Goal: Obtain resource: Download file/media

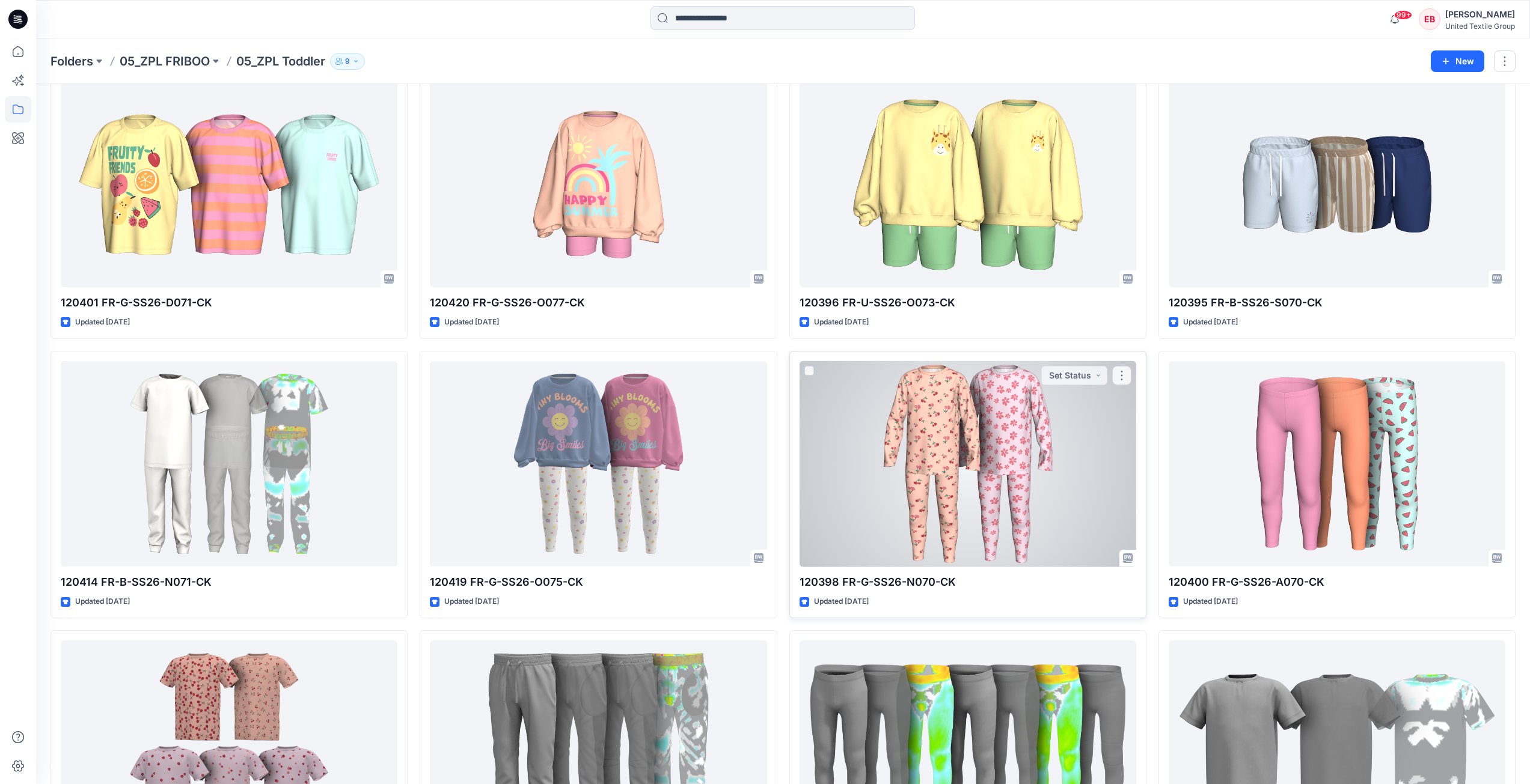
scroll to position [721, 0]
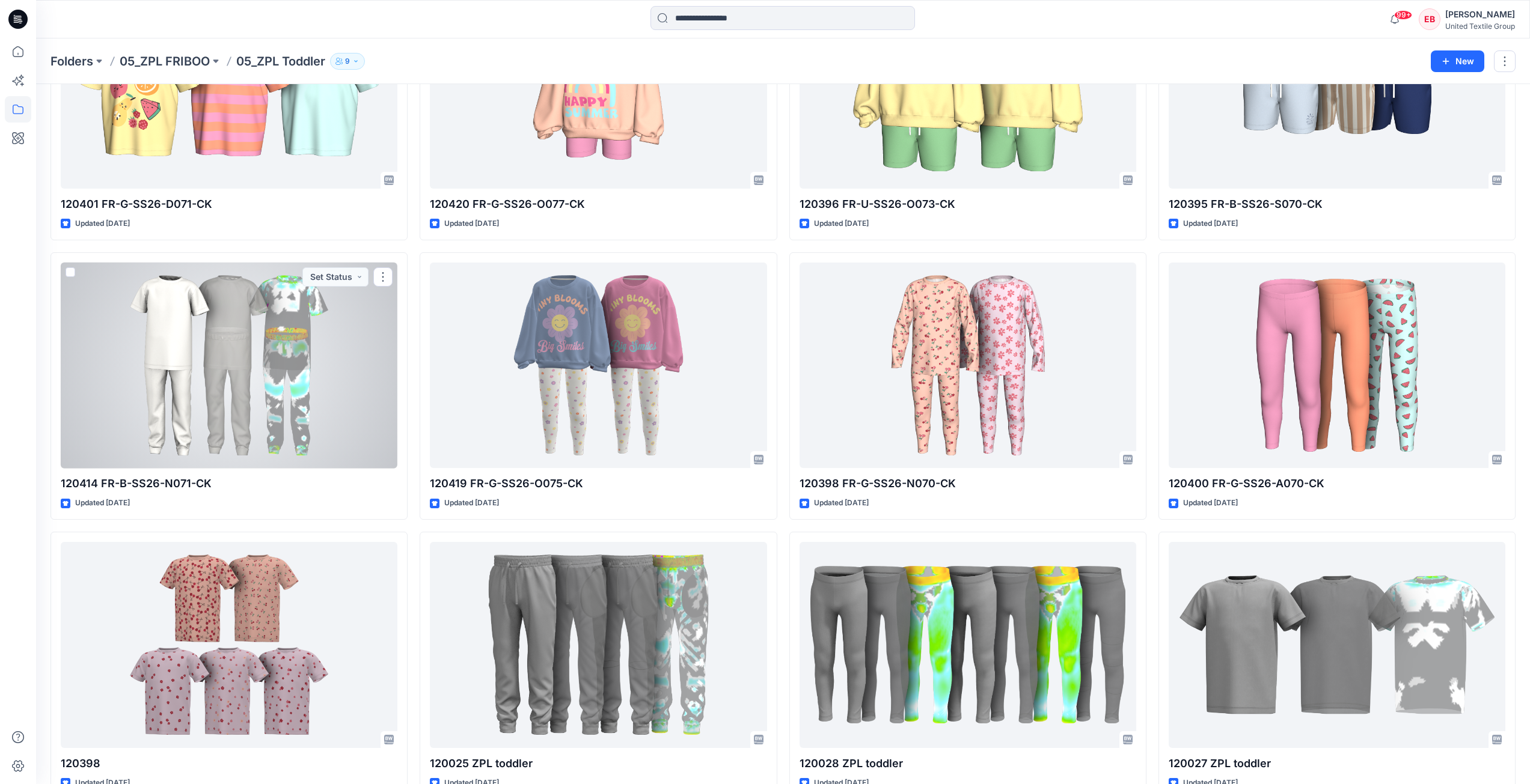
click at [286, 410] on div at bounding box center [228, 365] width 336 height 206
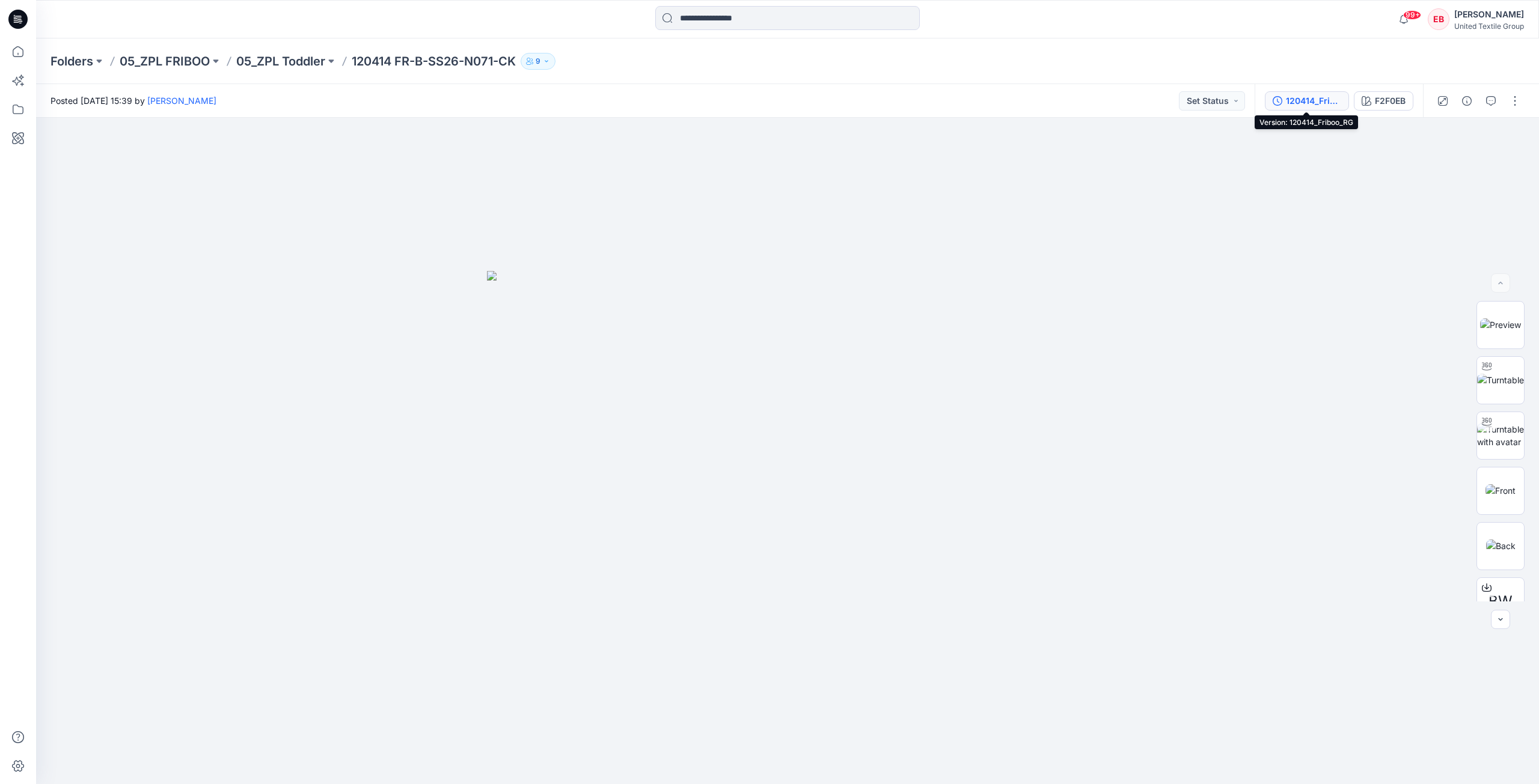
click at [1322, 99] on div "120414_Friboo_RG" at bounding box center [1313, 101] width 55 height 13
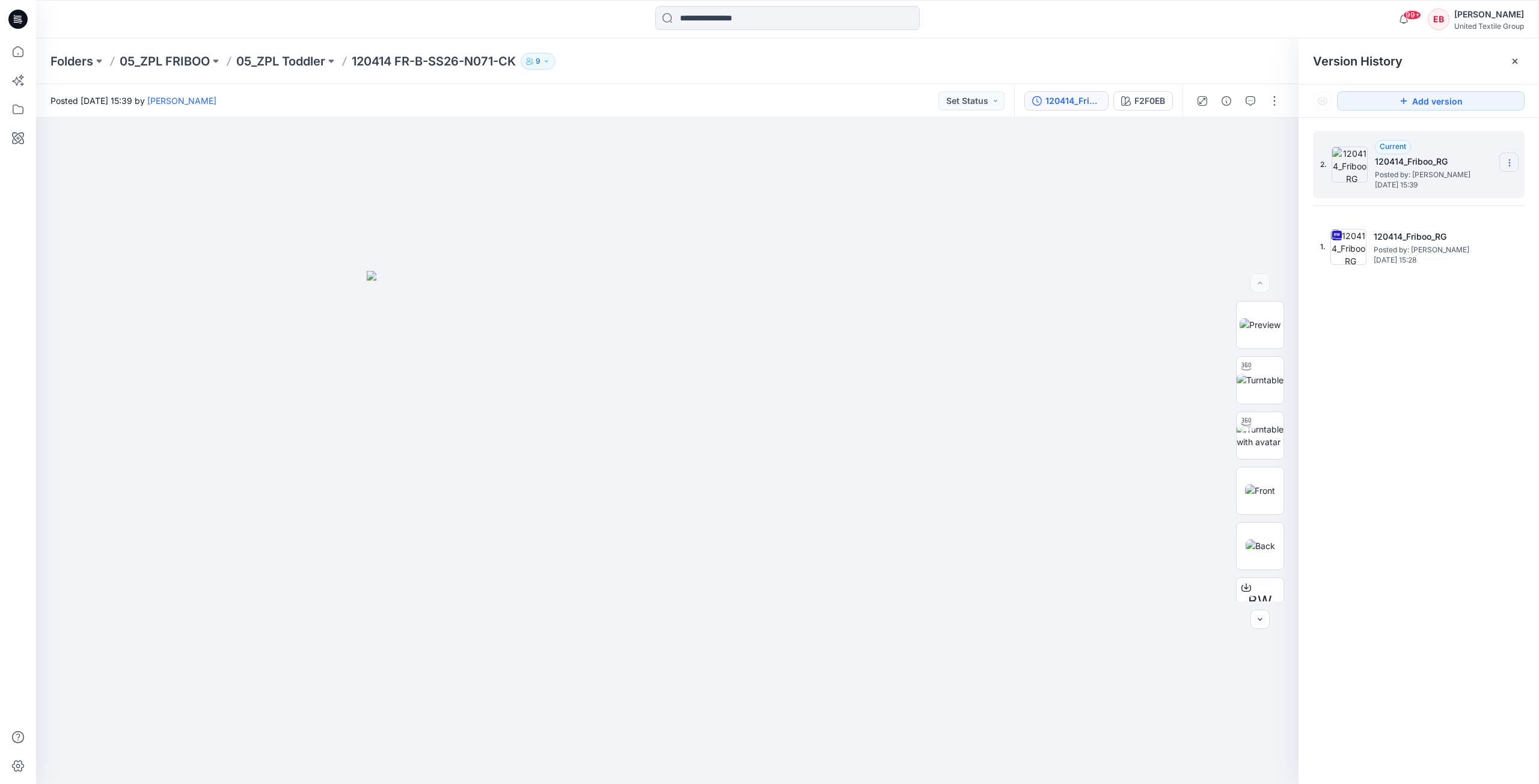
click at [1502, 158] on section at bounding box center [1509, 162] width 20 height 20
drag, startPoint x: 1458, startPoint y: 352, endPoint x: 1454, endPoint y: 285, distance: 67.1
click at [1457, 352] on div "2. Current 120414_Friboo_RG Posted by: Rita Garneliene Monday, August 11, 2025 …" at bounding box center [1418, 459] width 241 height 684
click at [1454, 253] on span "Posted by: Rita Garneliene" at bounding box center [1433, 250] width 120 height 12
click at [1486, 172] on span "Posted by: Rita Garneliene" at bounding box center [1434, 175] width 120 height 12
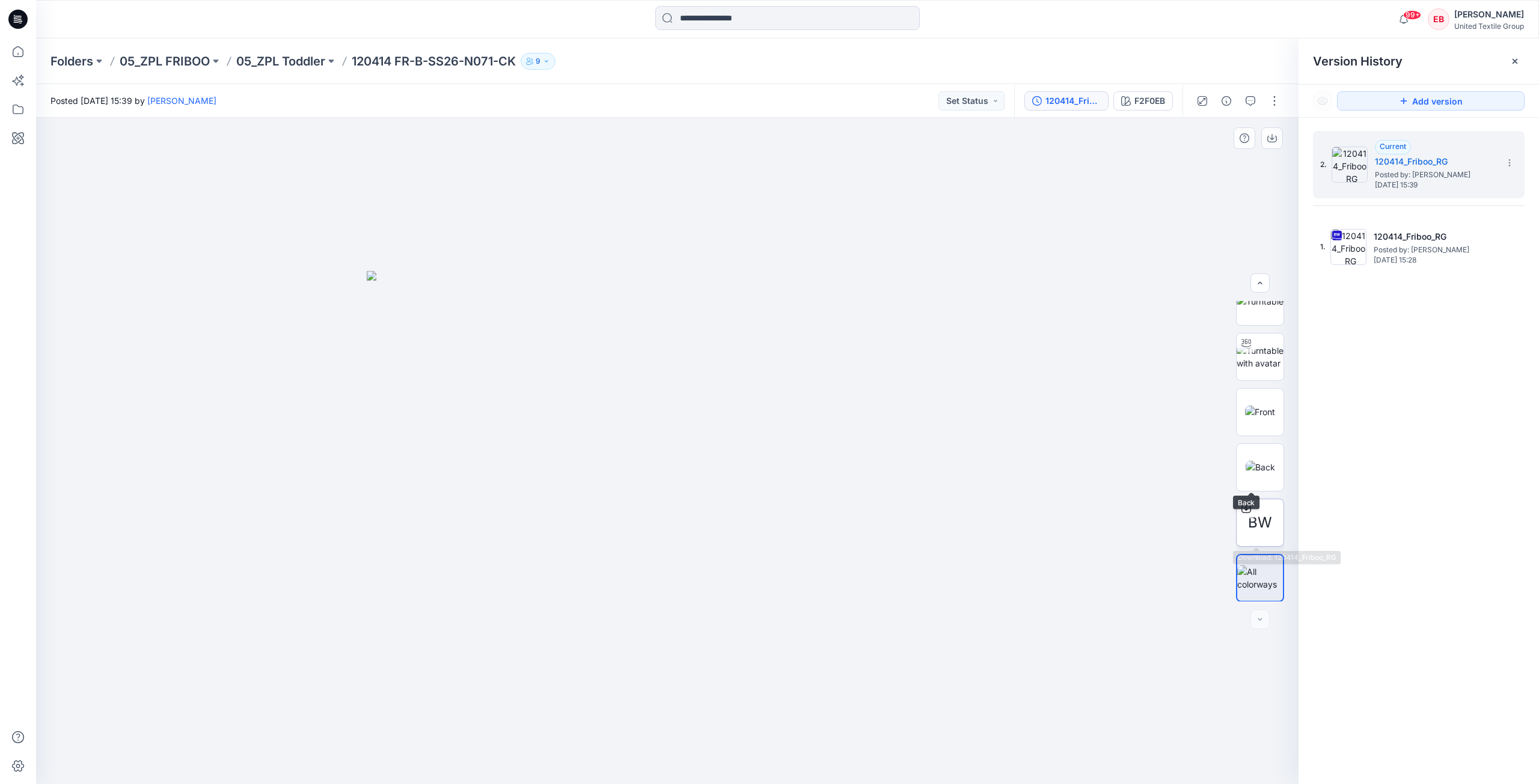
scroll to position [79, 0]
click at [1379, 260] on span "Monday, August 11, 2025 15:28" at bounding box center [1433, 260] width 120 height 8
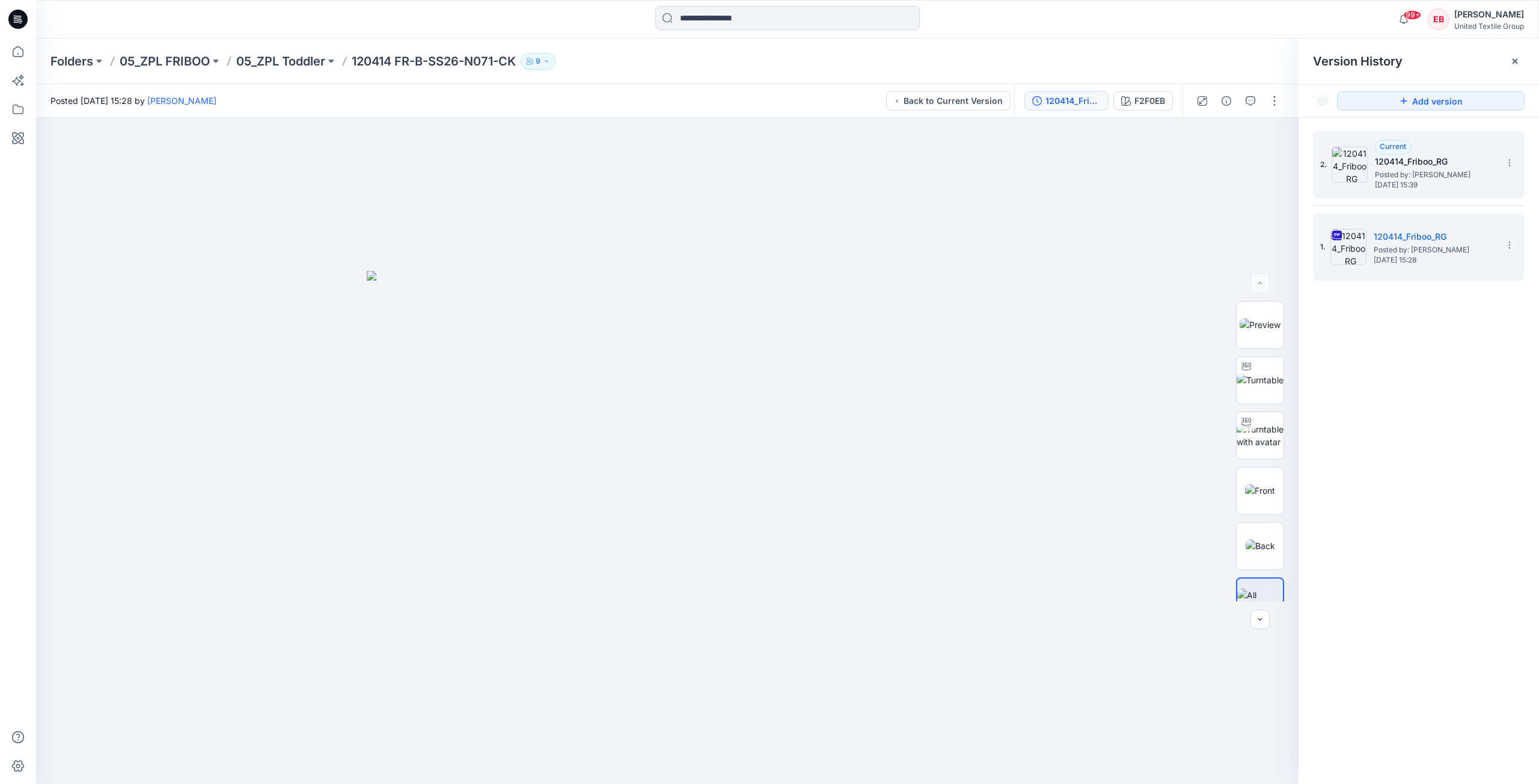
click at [1431, 184] on span "[DATE] 15:39" at bounding box center [1434, 185] width 120 height 8
click at [1430, 251] on span "Posted by: [PERSON_NAME]" at bounding box center [1433, 250] width 120 height 12
click at [1463, 192] on div "2. Current 120414_Friboo_RG Posted by: Rita Garneliene Monday, August 11, 2025 …" at bounding box center [1409, 164] width 180 height 58
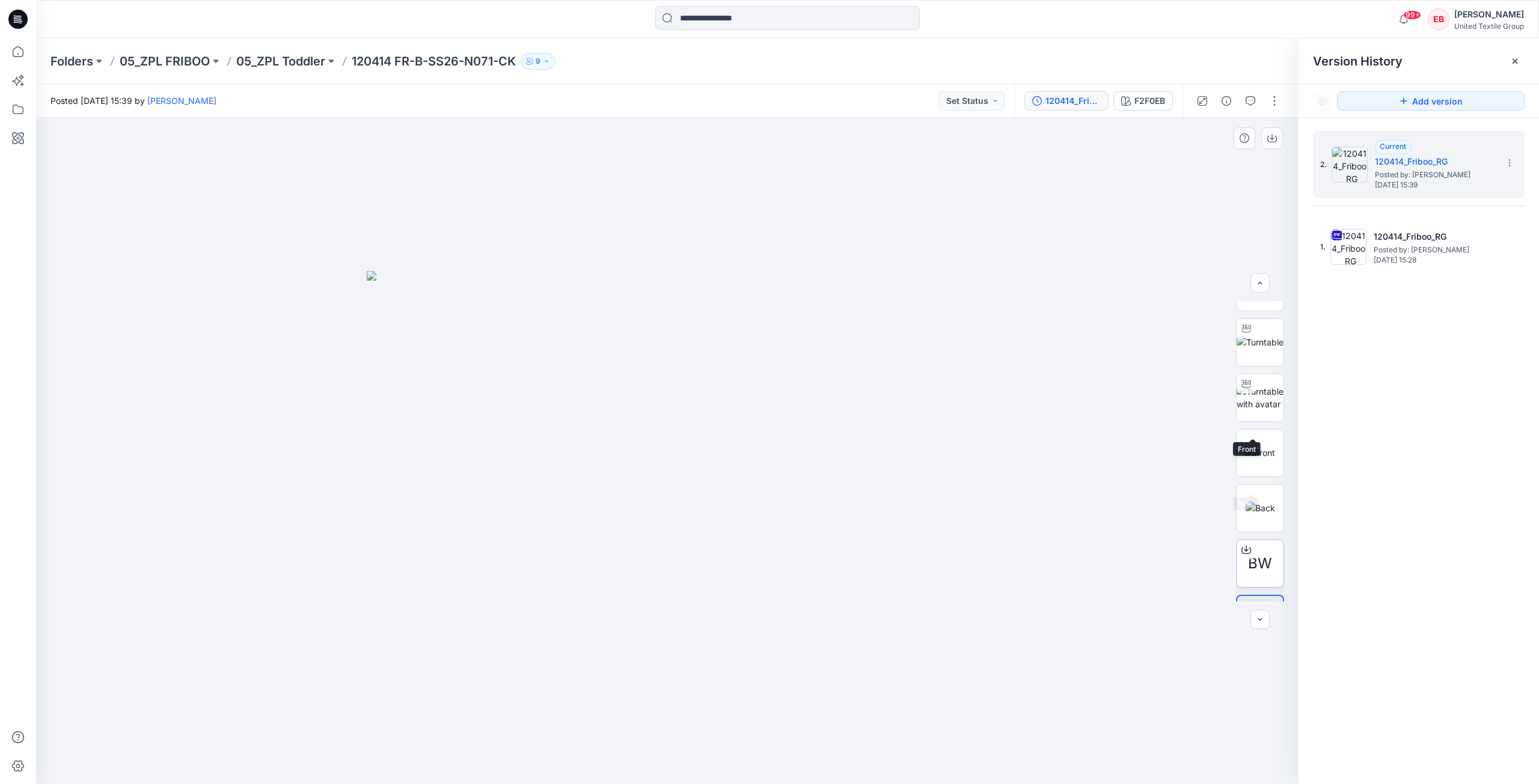
scroll to position [79, 0]
click at [1262, 530] on span "BW" at bounding box center [1259, 522] width 24 height 22
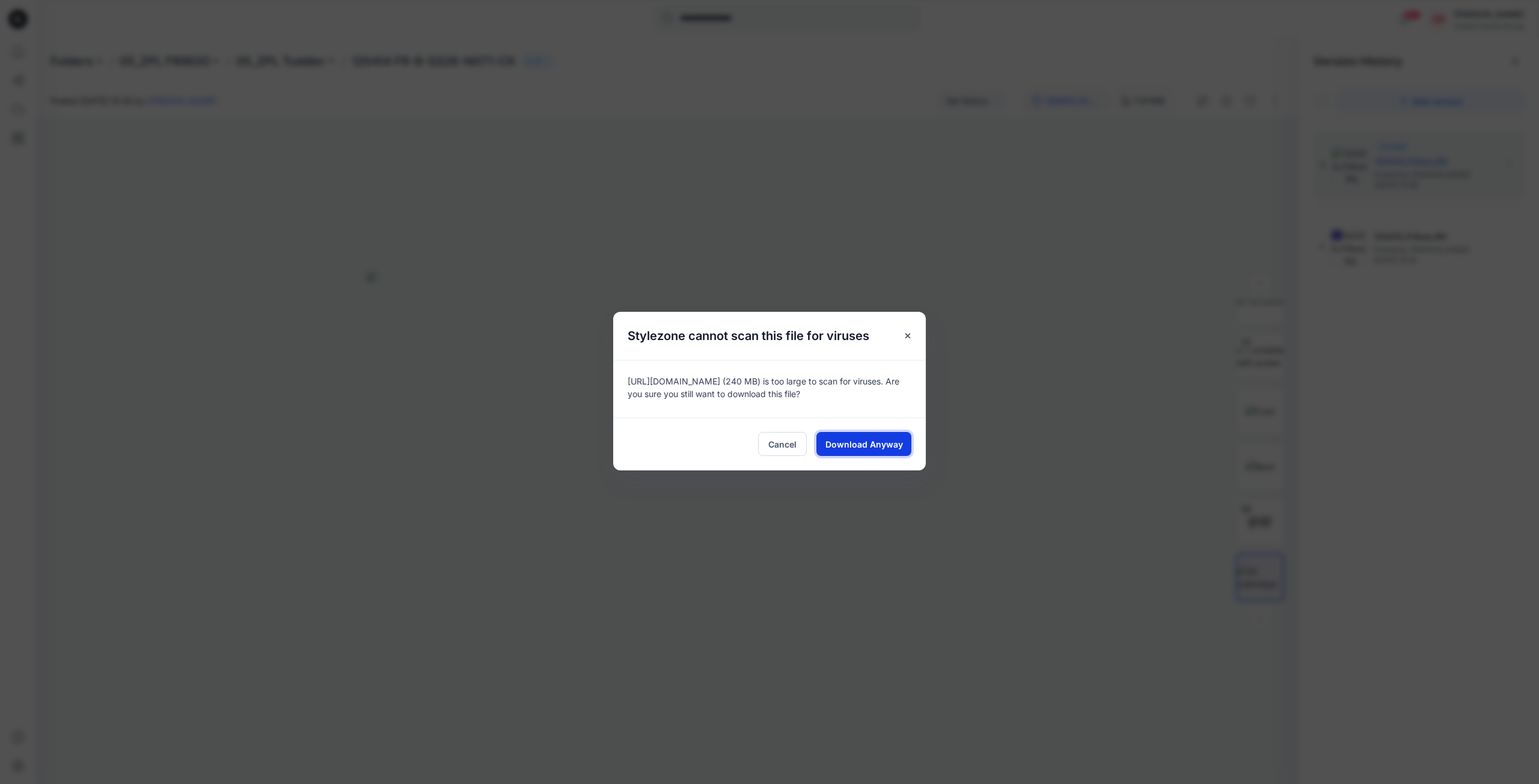
click at [845, 444] on span "Download Anyway" at bounding box center [863, 444] width 78 height 12
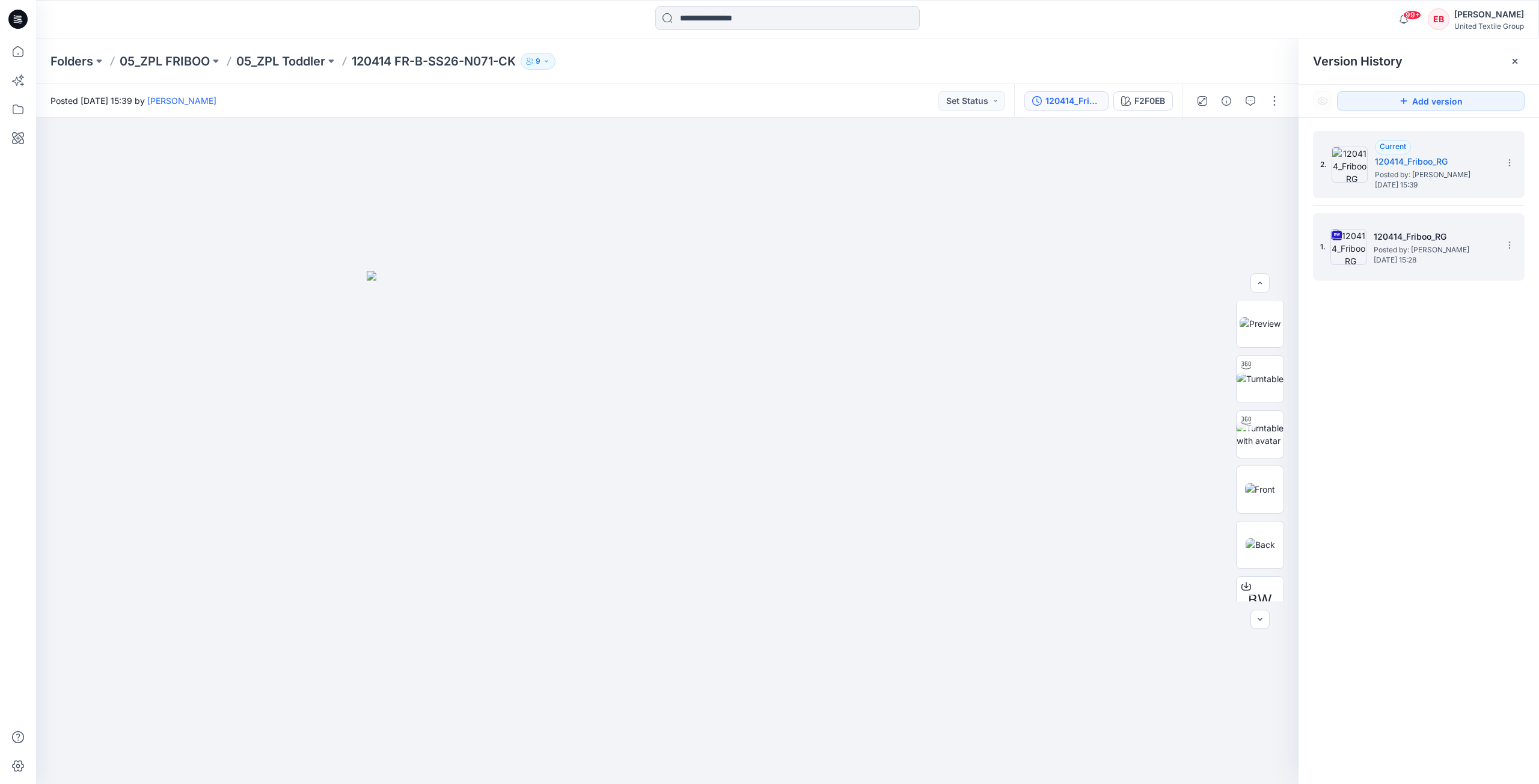
scroll to position [0, 0]
click at [1397, 259] on span "[DATE] 15:28" at bounding box center [1433, 260] width 120 height 8
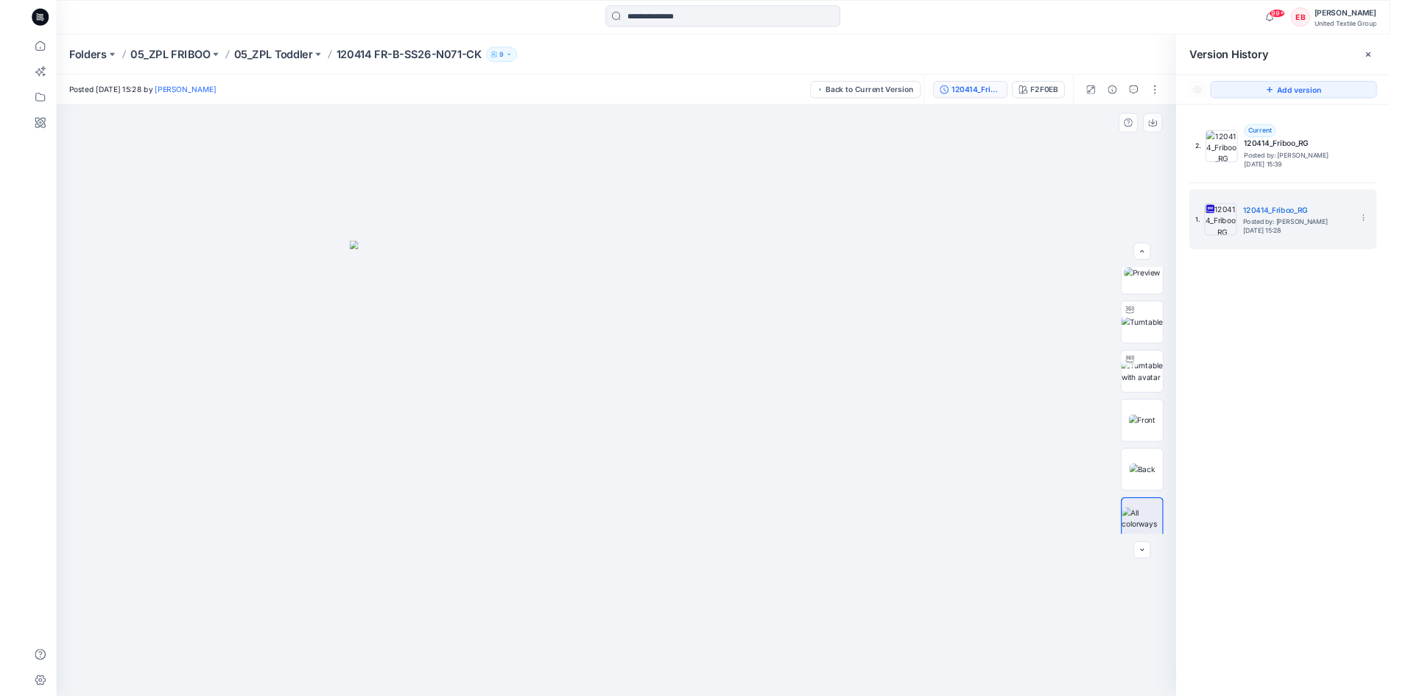
scroll to position [29, 0]
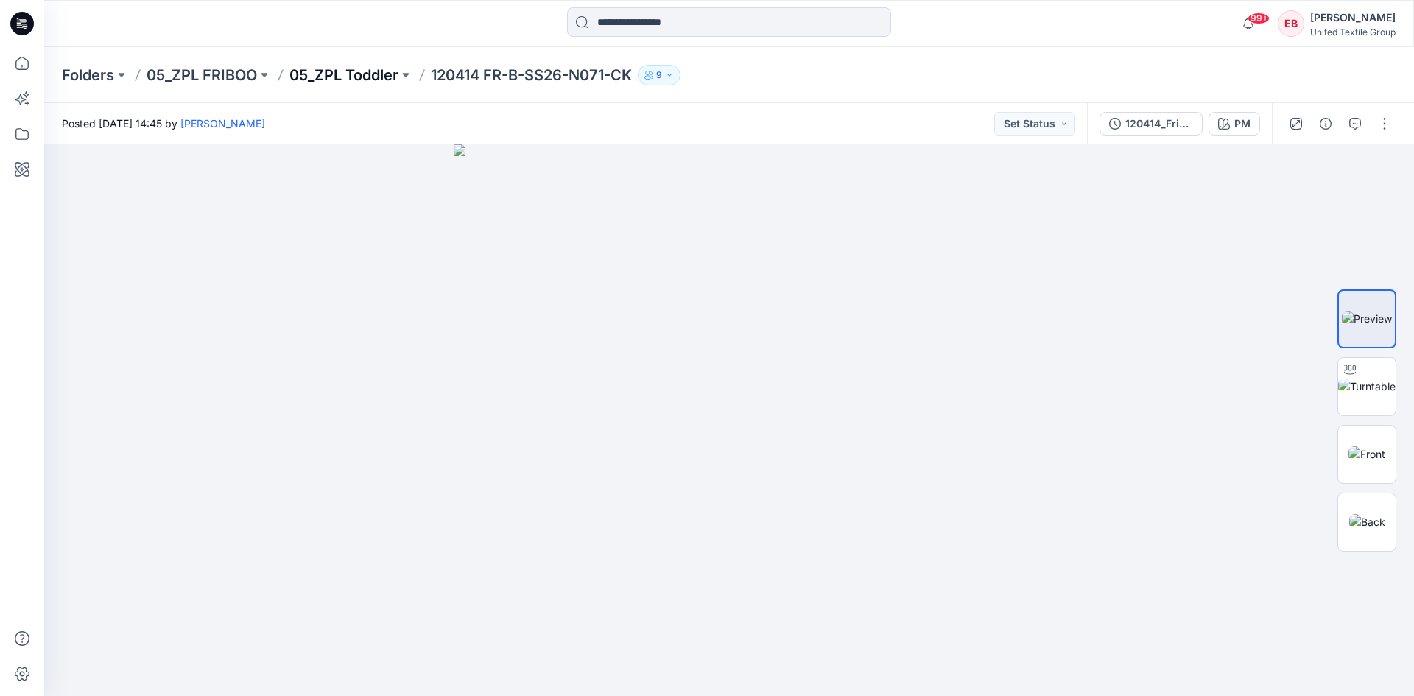
click at [358, 67] on p "05_ZPL Toddler" at bounding box center [343, 75] width 109 height 21
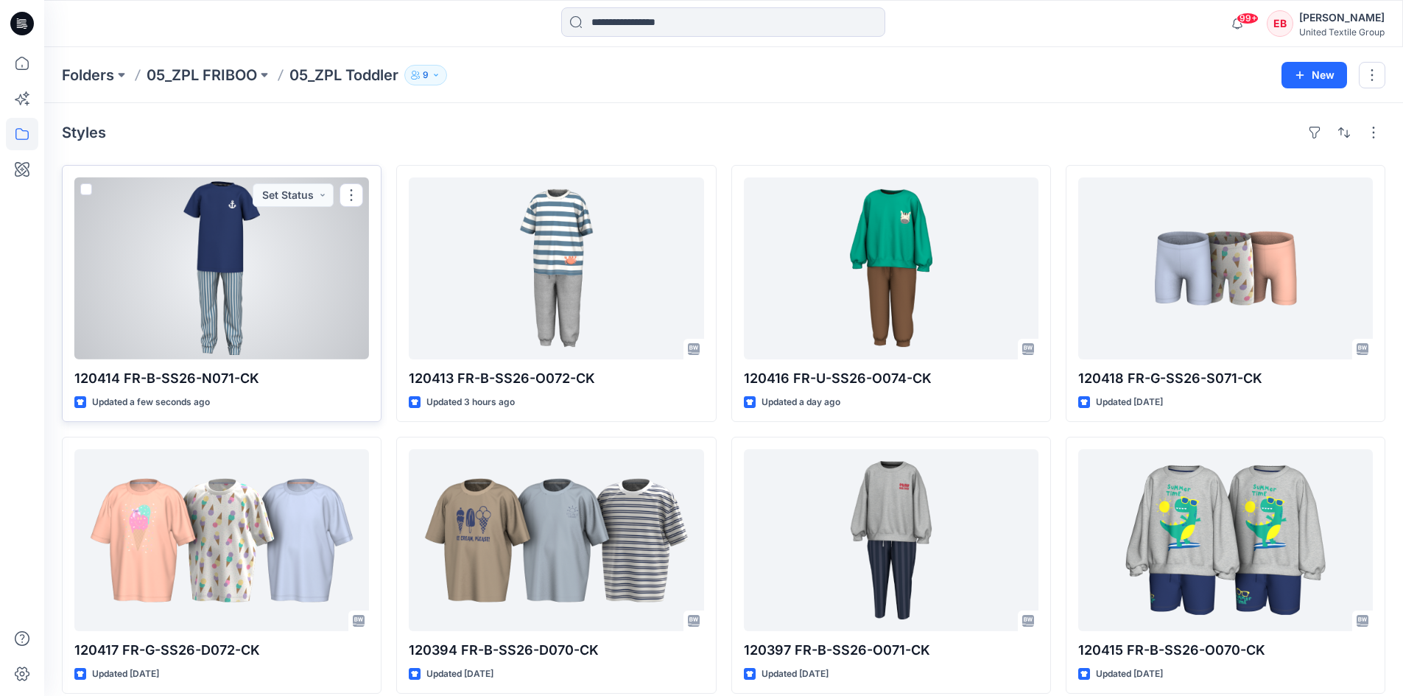
click at [284, 308] on div at bounding box center [221, 269] width 295 height 182
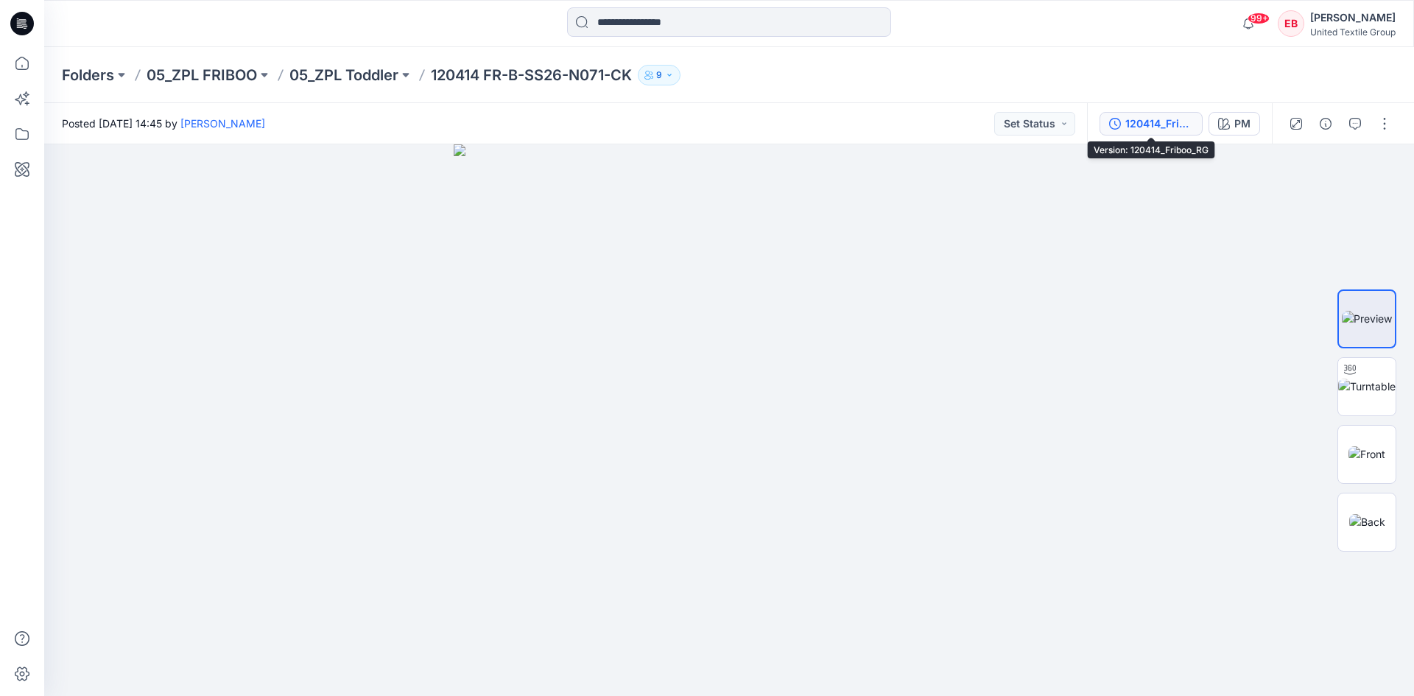
click at [1189, 123] on div "120414_Friboo_RG" at bounding box center [1159, 124] width 68 height 16
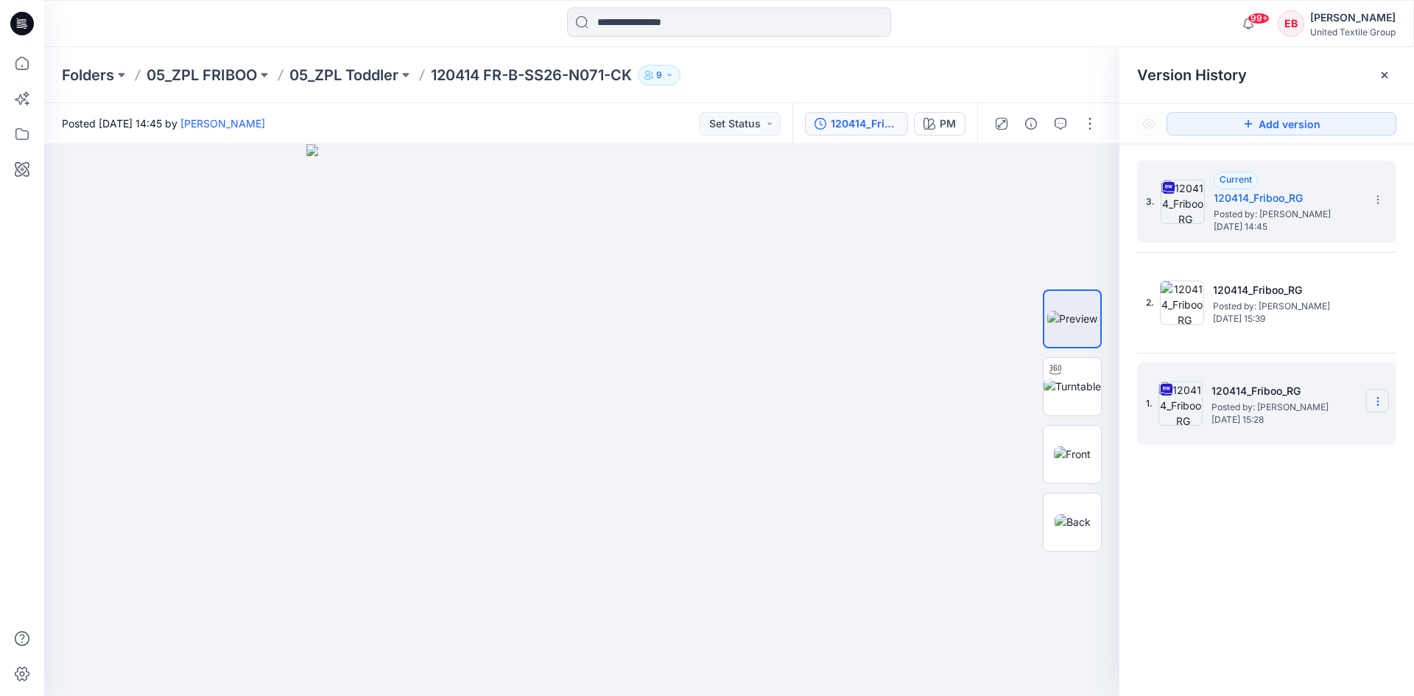
click at [1371, 397] on section at bounding box center [1378, 401] width 24 height 24
click at [1353, 439] on span "Download Source BW File" at bounding box center [1304, 430] width 124 height 18
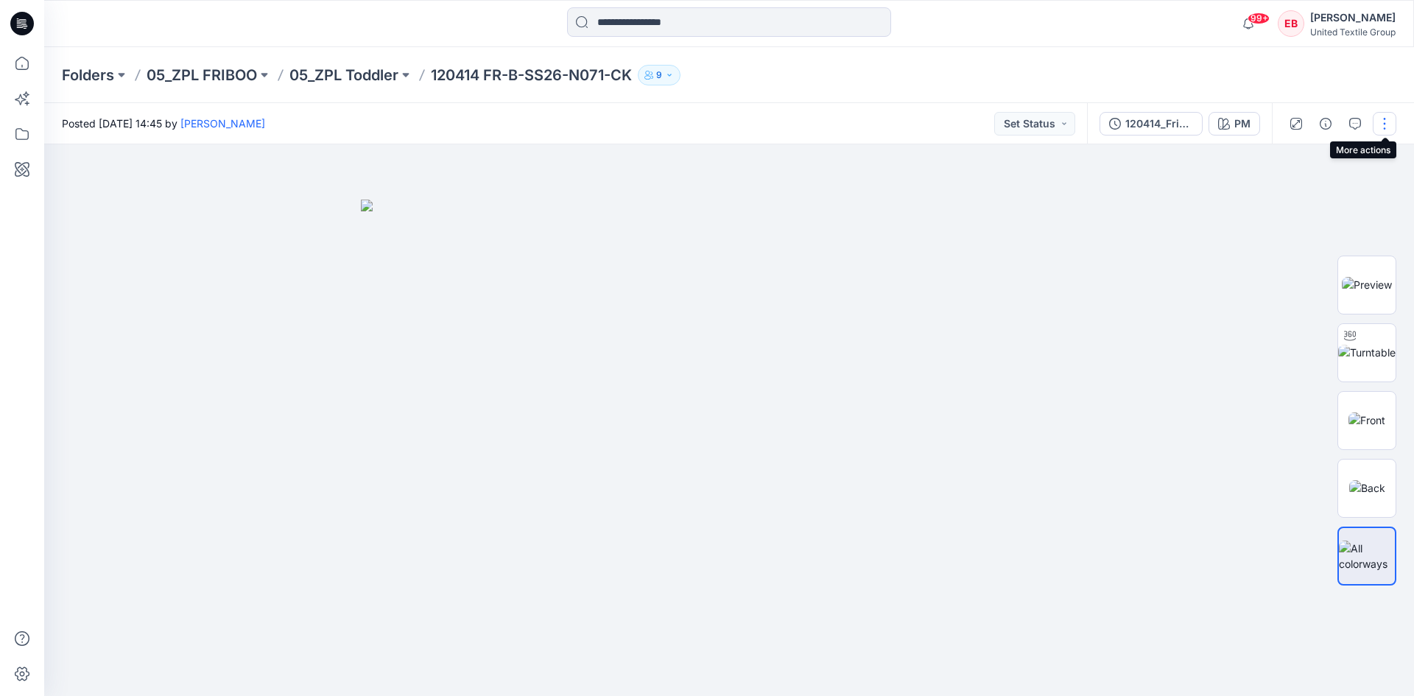
click at [1380, 129] on button "button" at bounding box center [1385, 124] width 24 height 24
click at [1384, 127] on button "button" at bounding box center [1385, 124] width 24 height 24
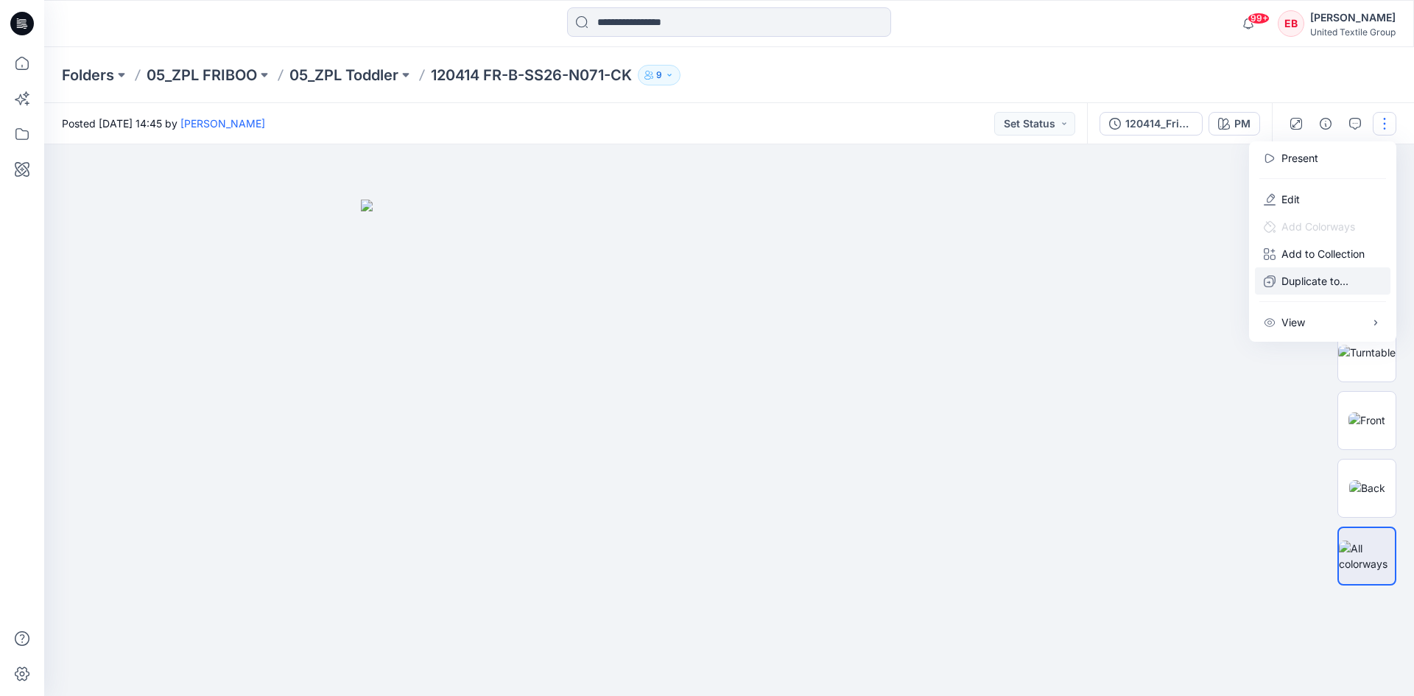
click at [1295, 289] on button "Duplicate to..." at bounding box center [1323, 280] width 136 height 27
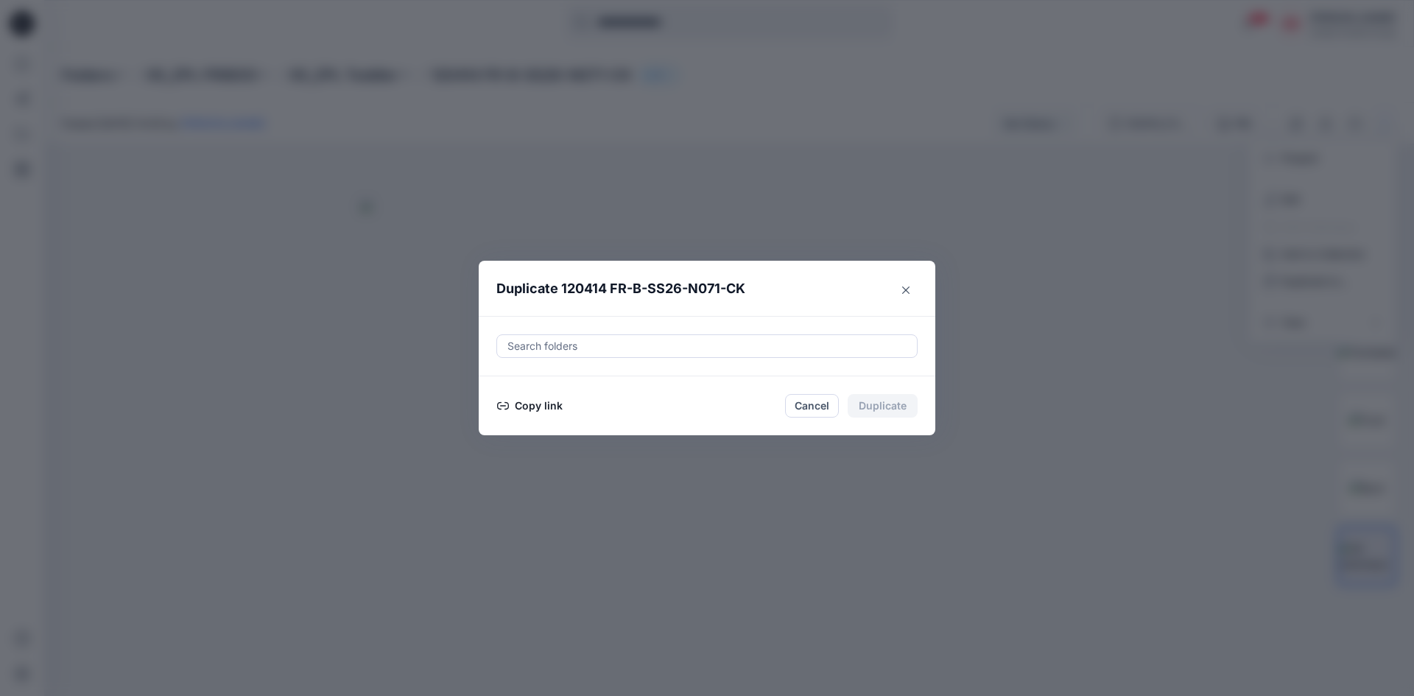
click at [540, 404] on button "Copy link" at bounding box center [529, 406] width 67 height 18
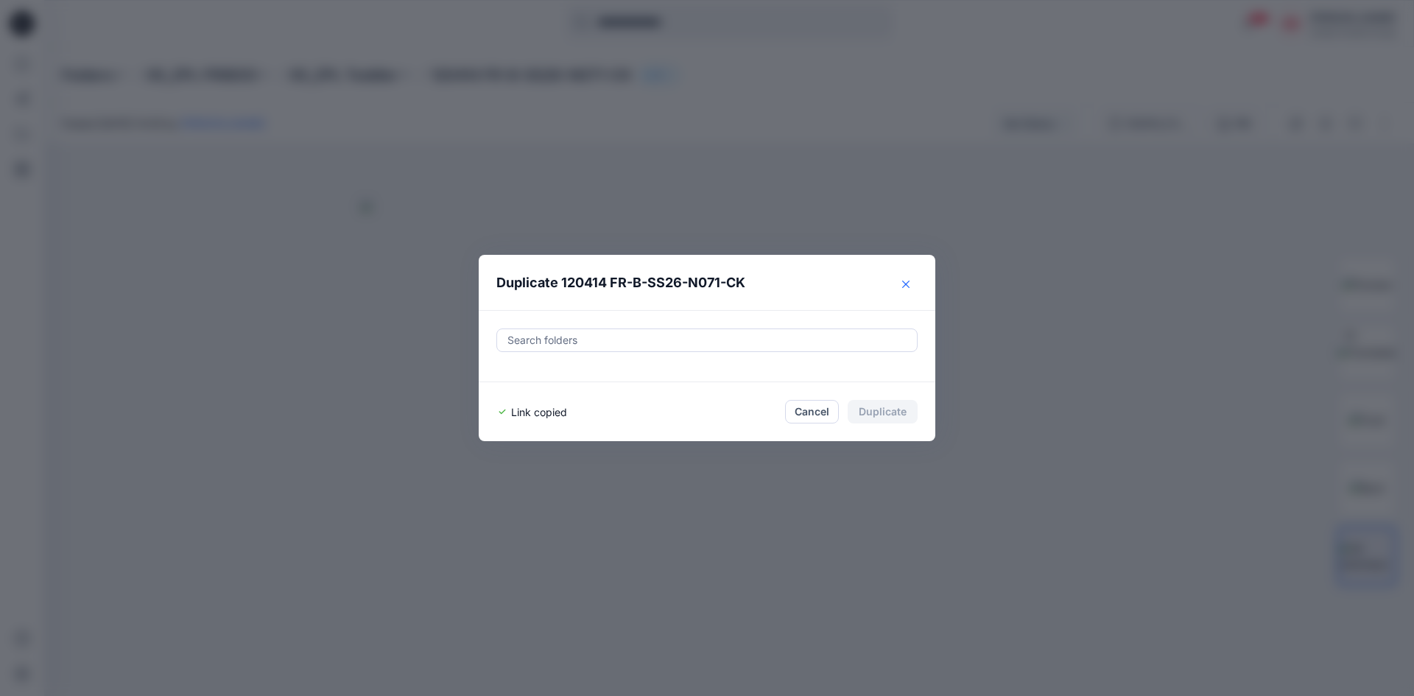
click at [907, 289] on button "Close" at bounding box center [906, 285] width 24 height 24
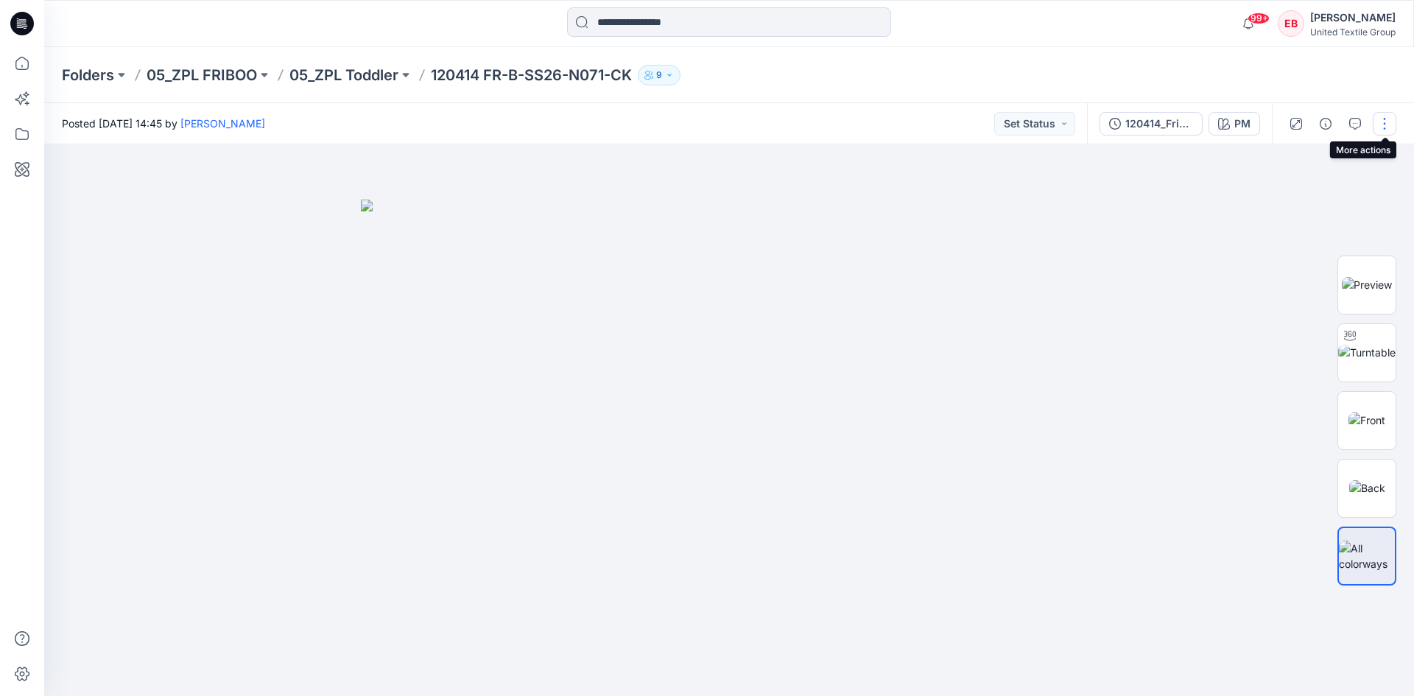
click at [1380, 123] on button "button" at bounding box center [1385, 124] width 24 height 24
click at [1305, 195] on button "Edit" at bounding box center [1323, 199] width 136 height 27
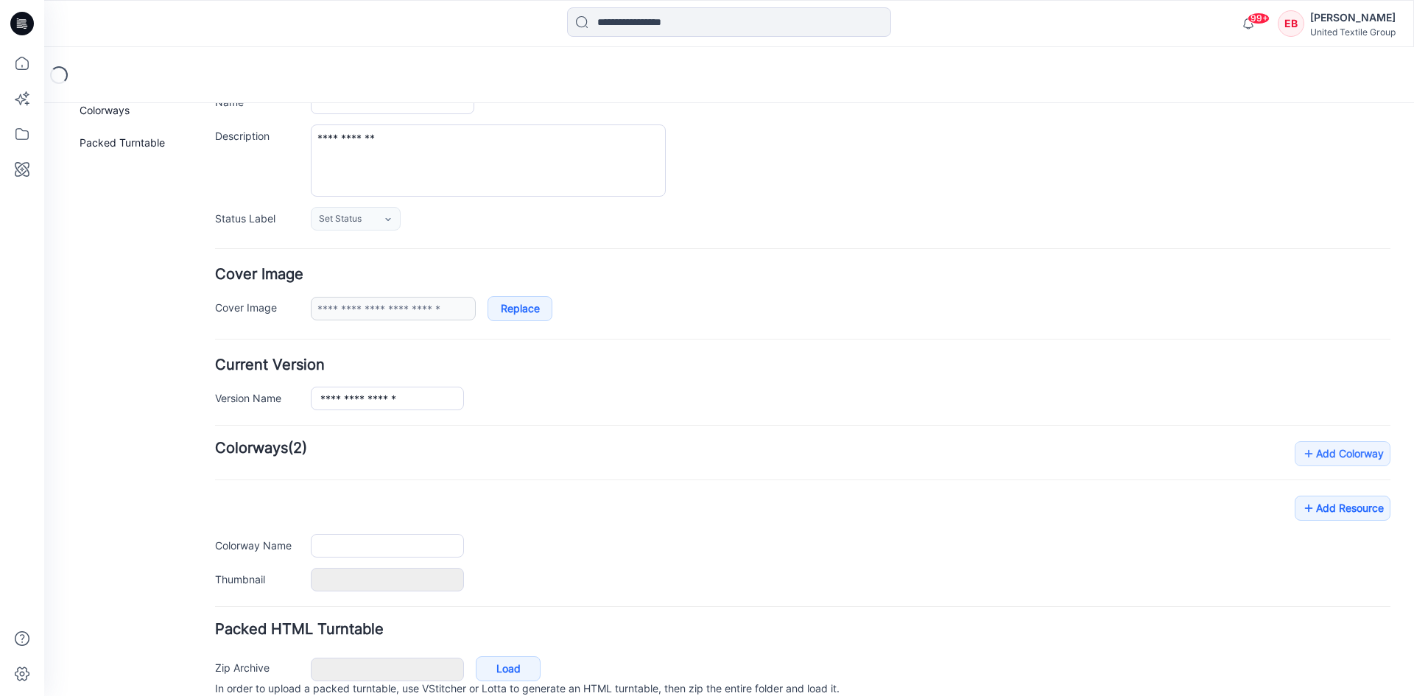
type input "**********"
type input "**"
type input "**********"
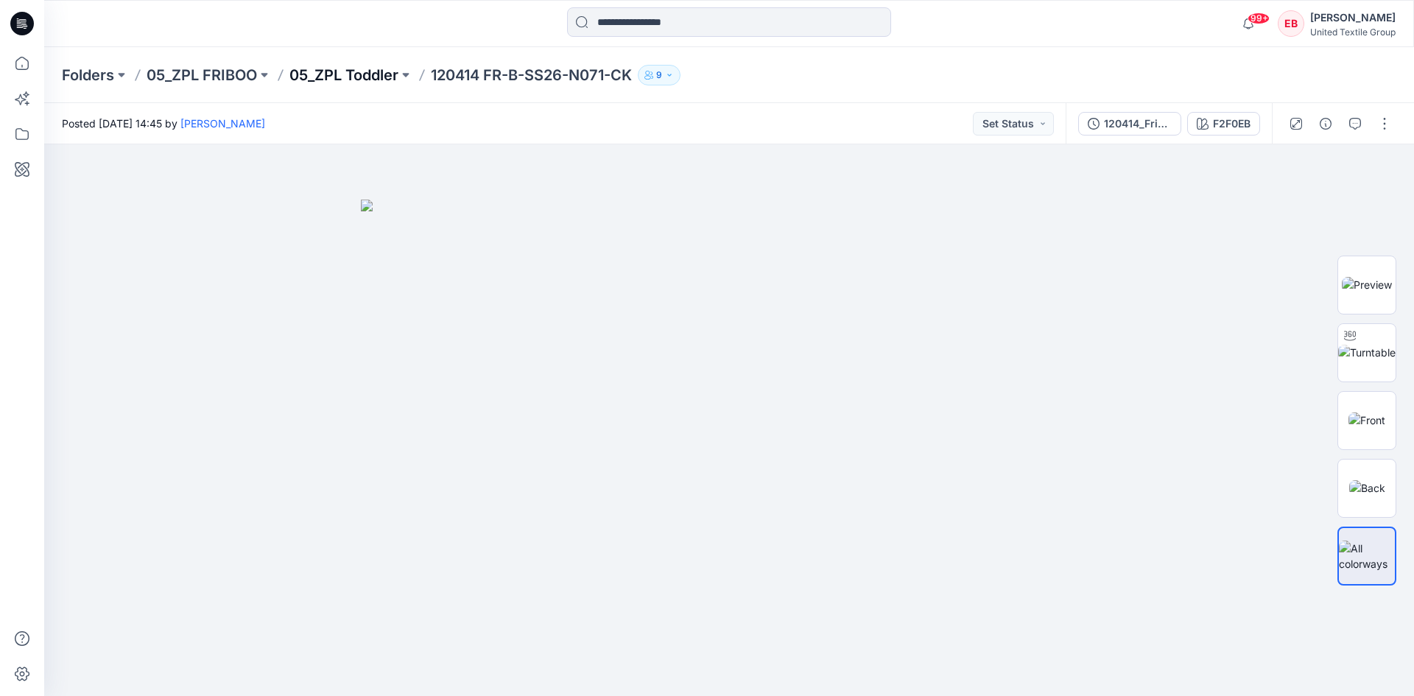
click at [373, 77] on p "05_ZPL Toddler" at bounding box center [343, 75] width 109 height 21
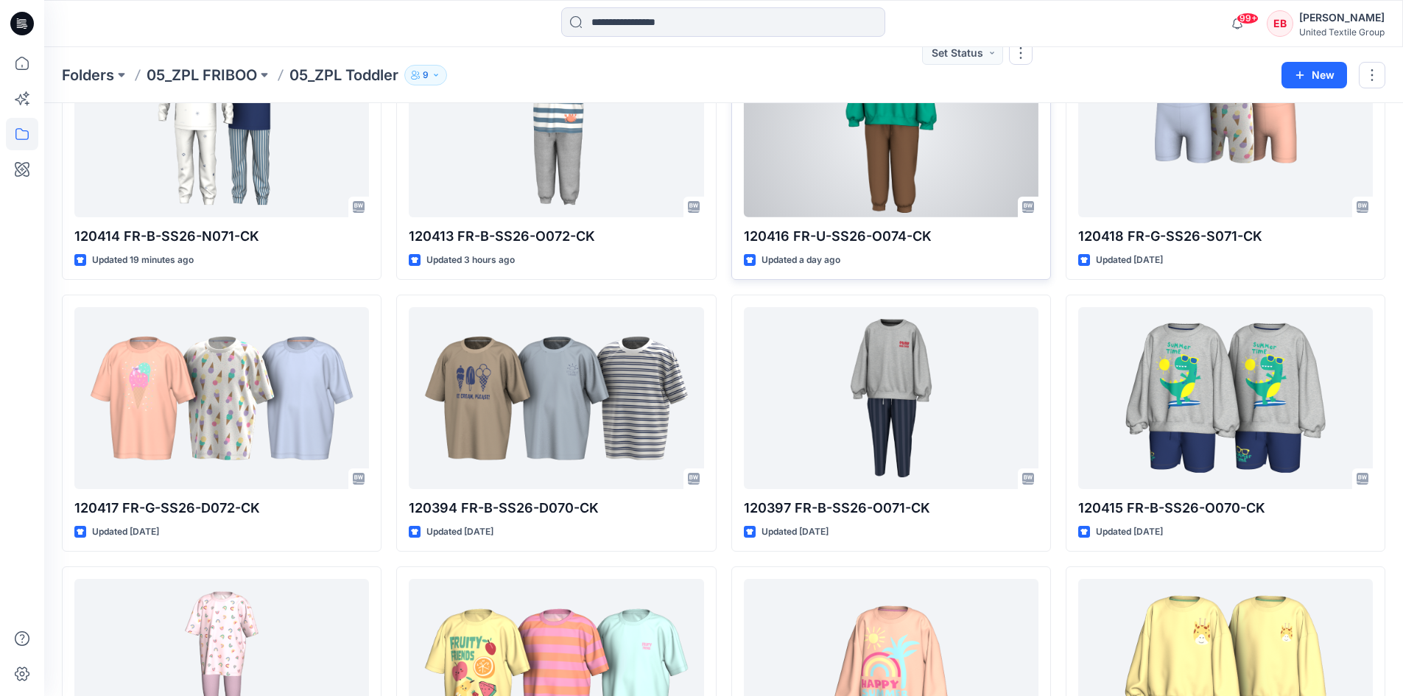
scroll to position [147, 0]
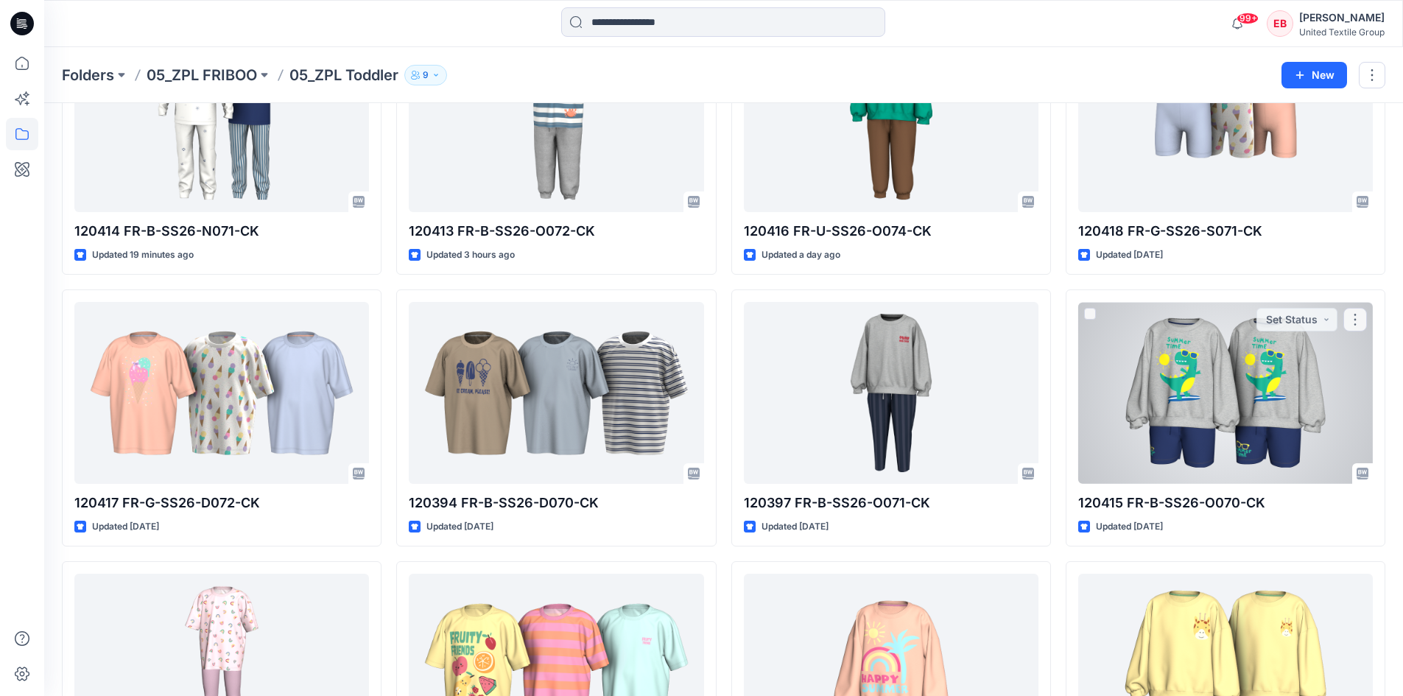
click at [1213, 375] on div at bounding box center [1225, 393] width 295 height 182
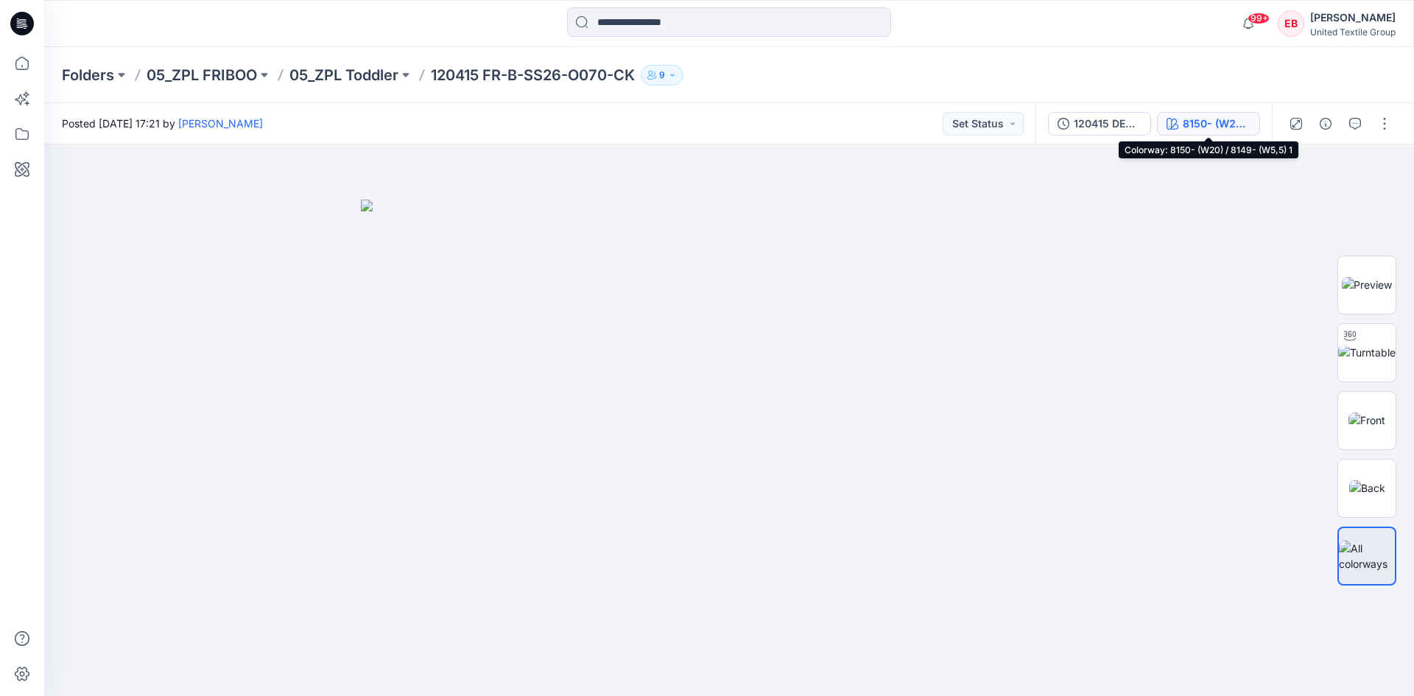
click at [1182, 121] on button "8150- (W20) / 8149- (W5,5) 1" at bounding box center [1208, 124] width 103 height 24
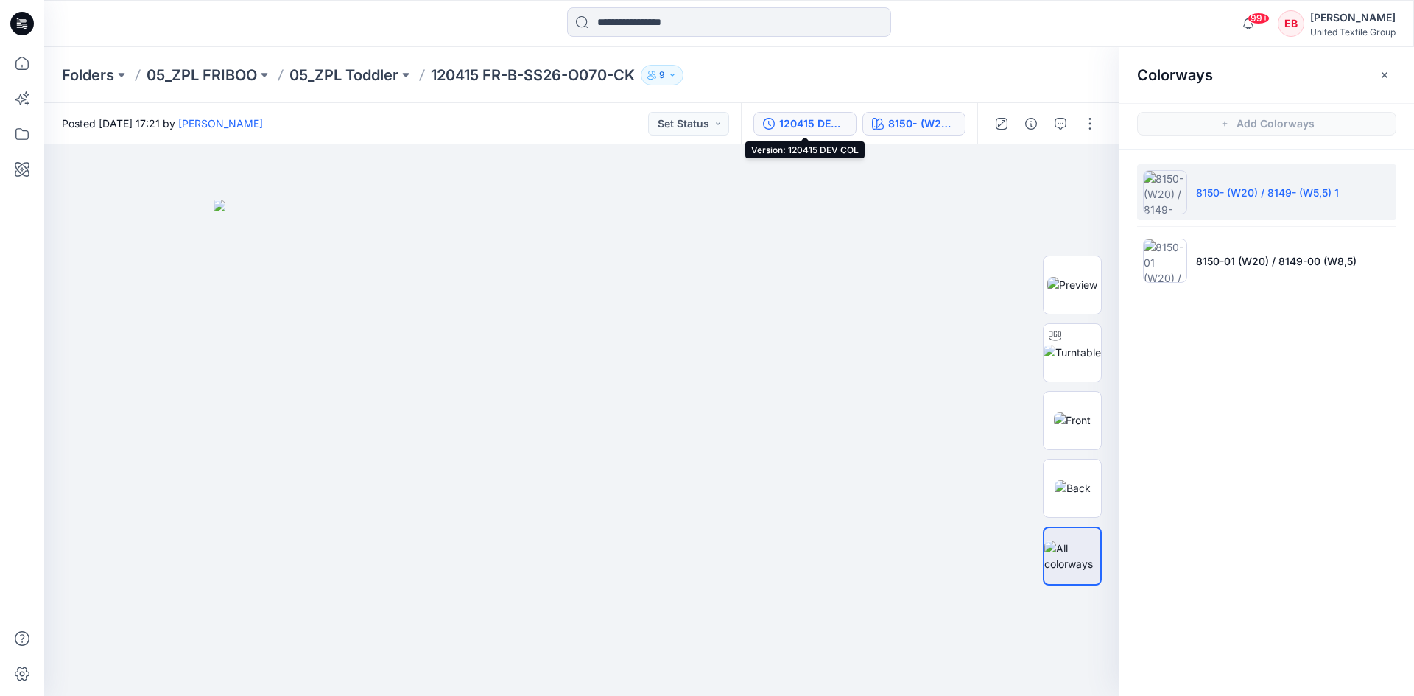
click at [819, 127] on div "120415 DEV COL" at bounding box center [813, 124] width 68 height 16
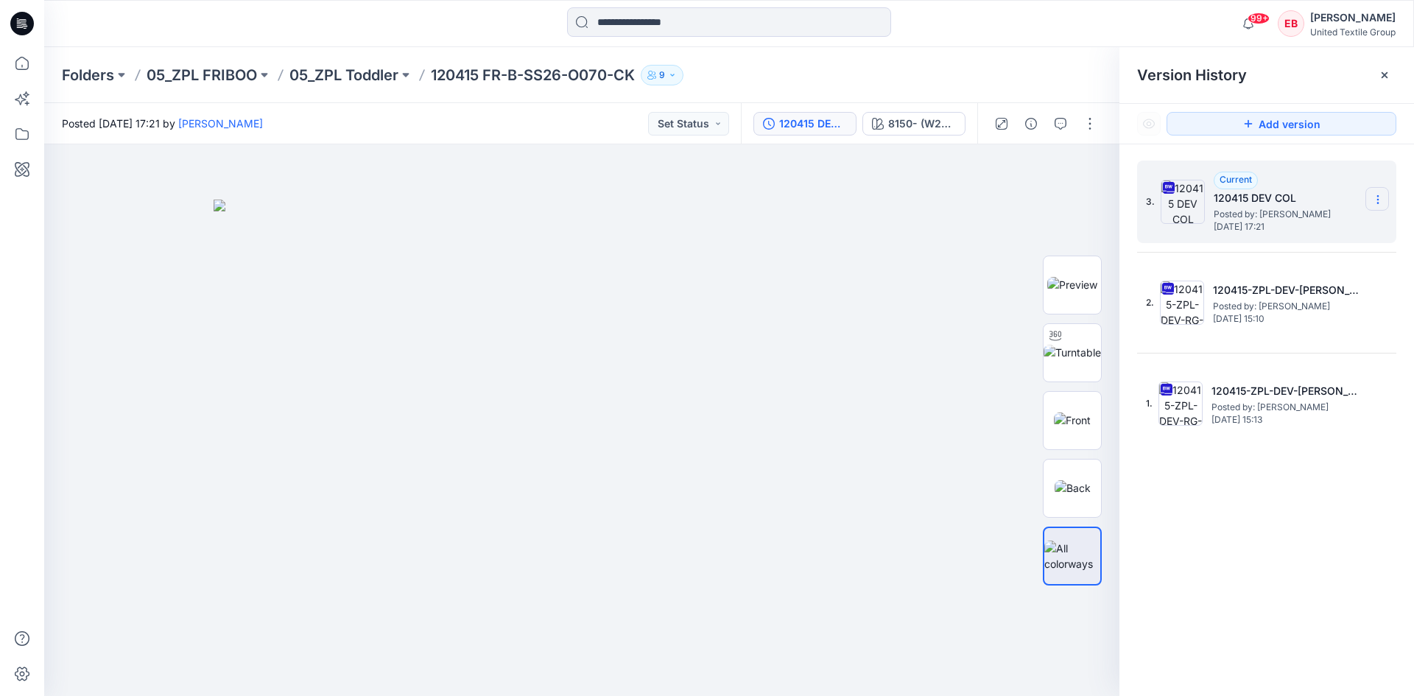
click at [1387, 202] on section at bounding box center [1378, 199] width 24 height 24
click at [1314, 228] on span "Download Source BW File" at bounding box center [1304, 228] width 124 height 18
click at [910, 126] on div "8150- (W20) / 8149- (W5,5) 1" at bounding box center [922, 124] width 68 height 16
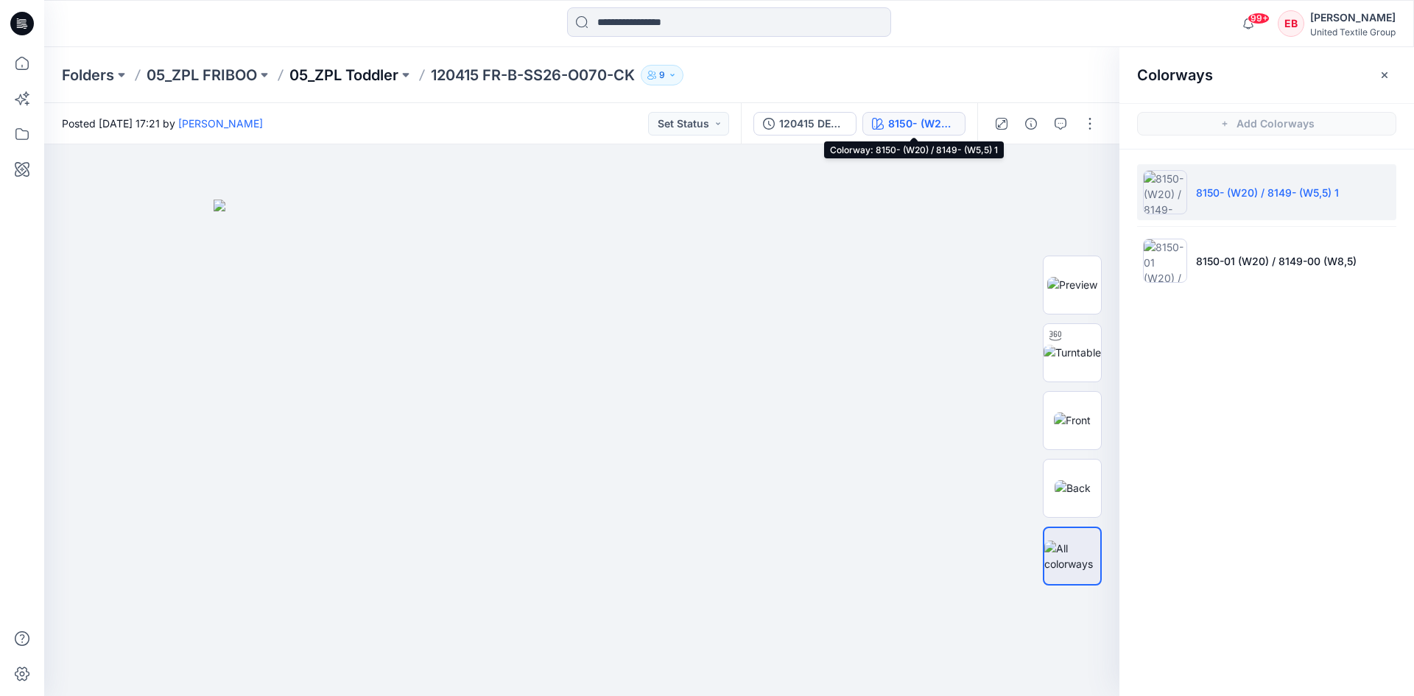
click at [352, 76] on p "05_ZPL Toddler" at bounding box center [343, 75] width 109 height 21
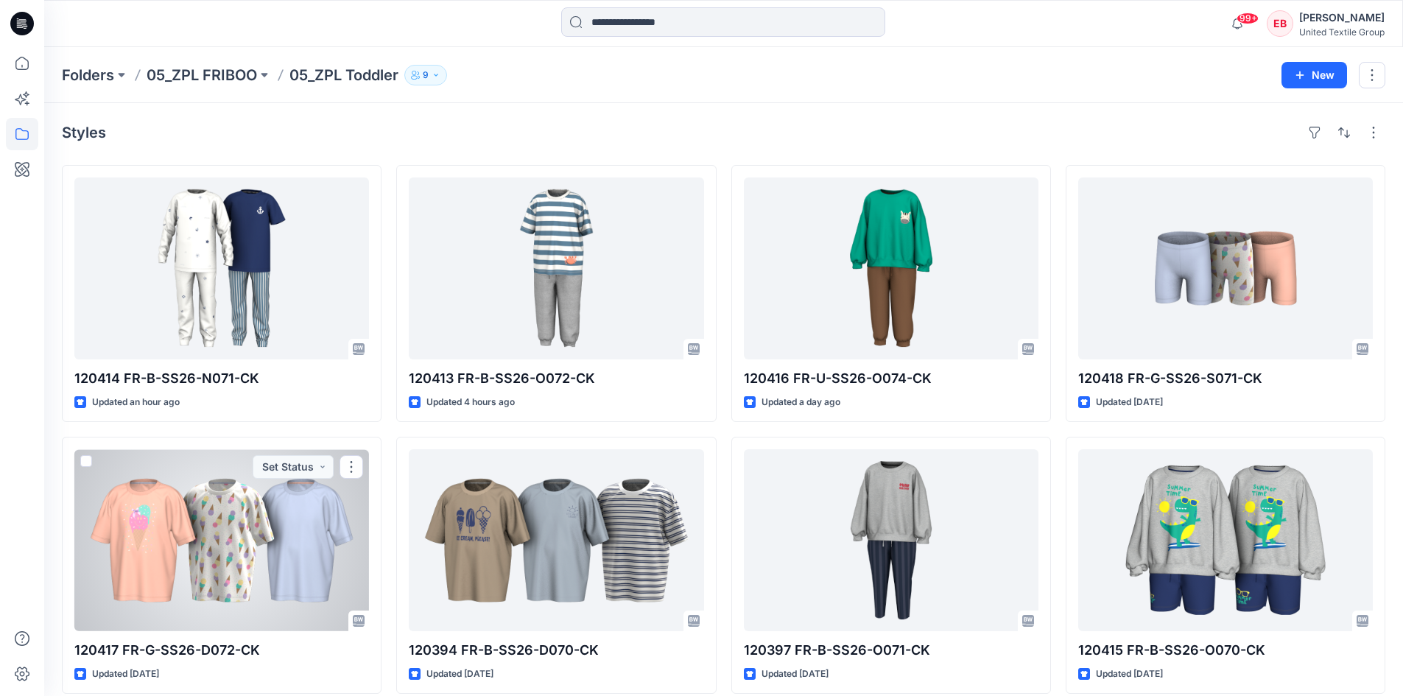
click at [189, 581] on div at bounding box center [221, 540] width 295 height 182
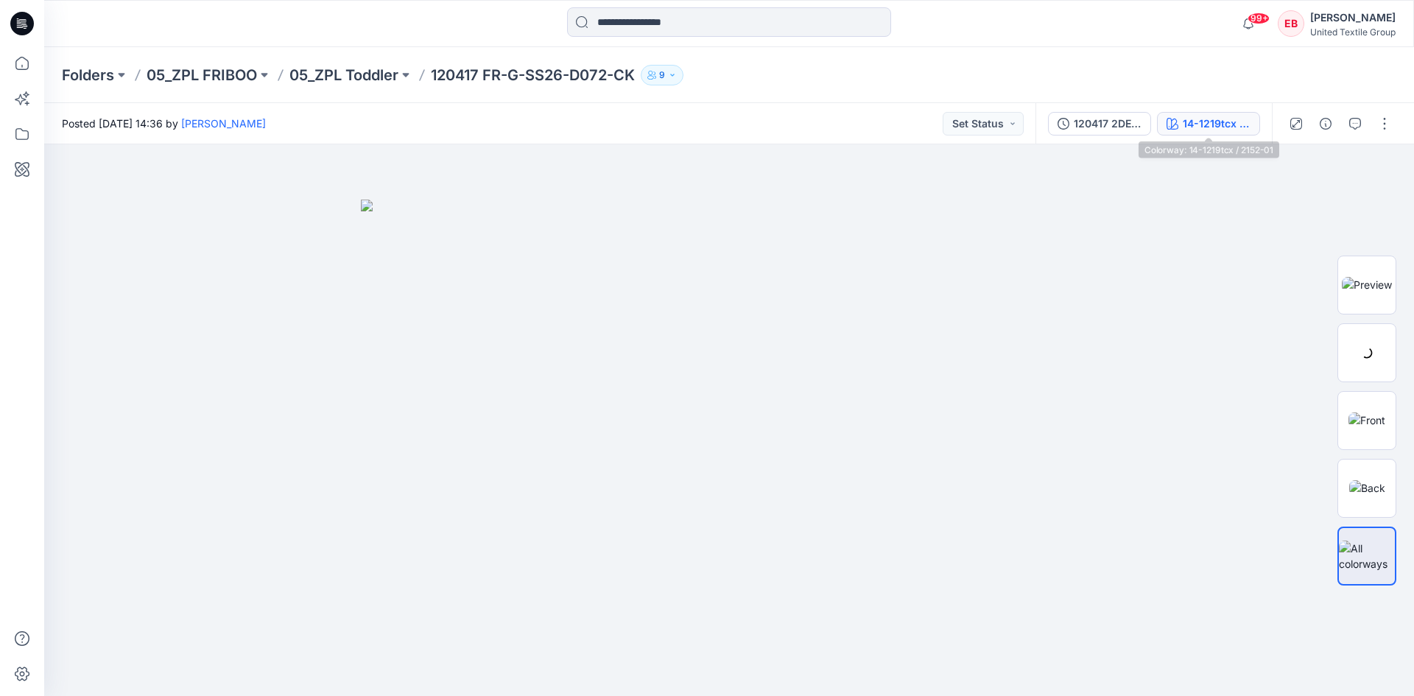
click at [1197, 133] on button "14-1219tcx / 2152-01" at bounding box center [1208, 124] width 103 height 24
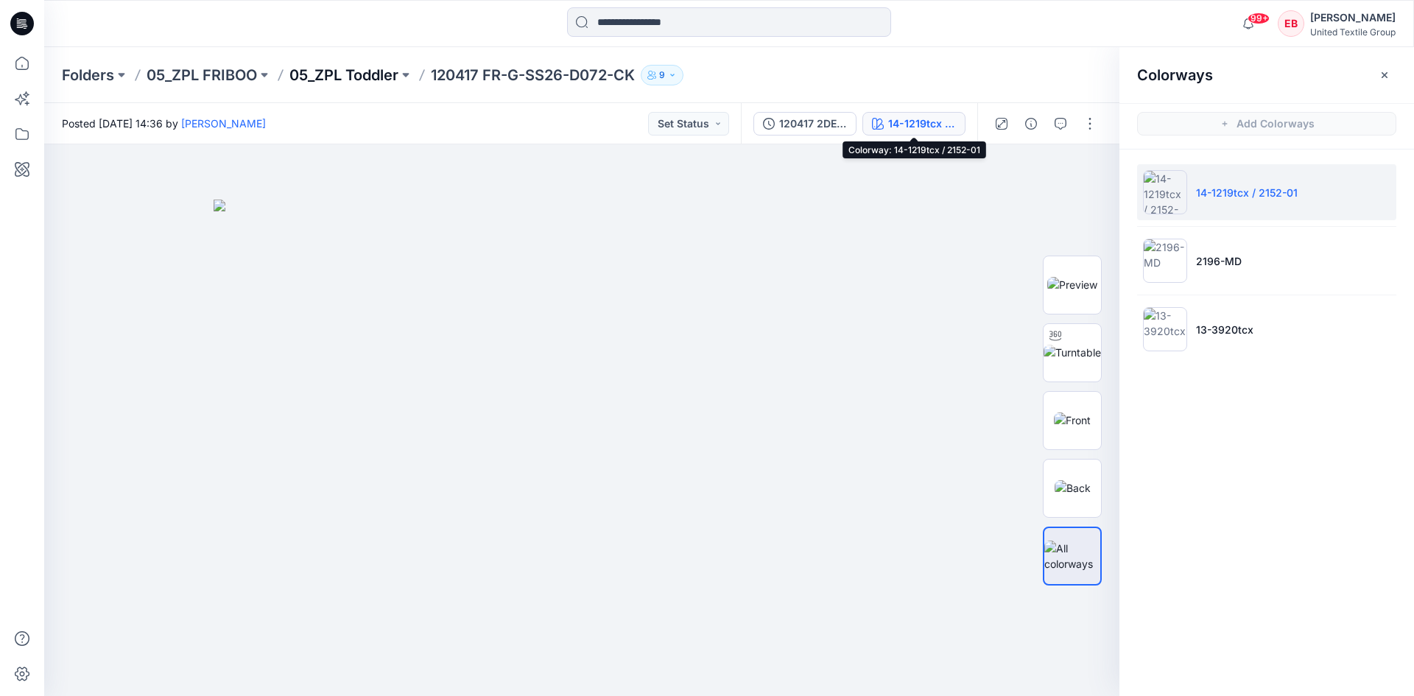
click at [361, 73] on p "05_ZPL Toddler" at bounding box center [343, 75] width 109 height 21
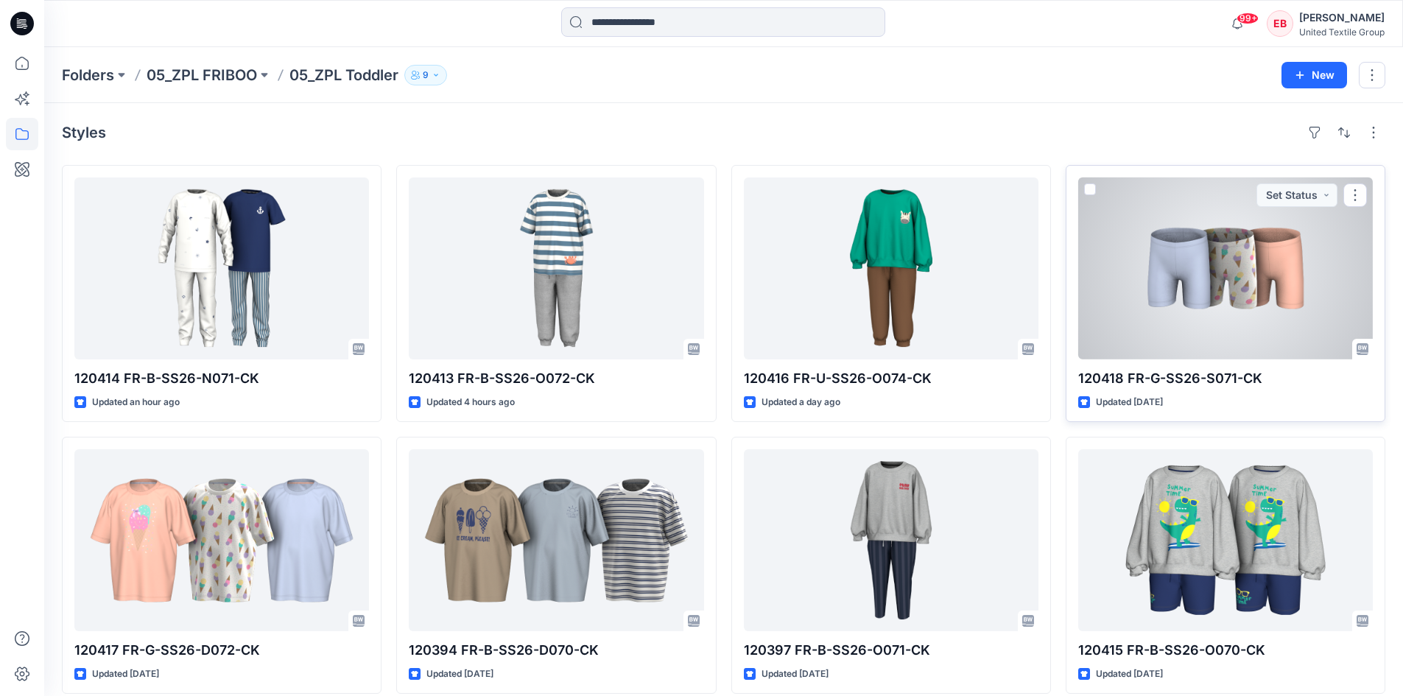
click at [1277, 271] on div at bounding box center [1225, 269] width 295 height 182
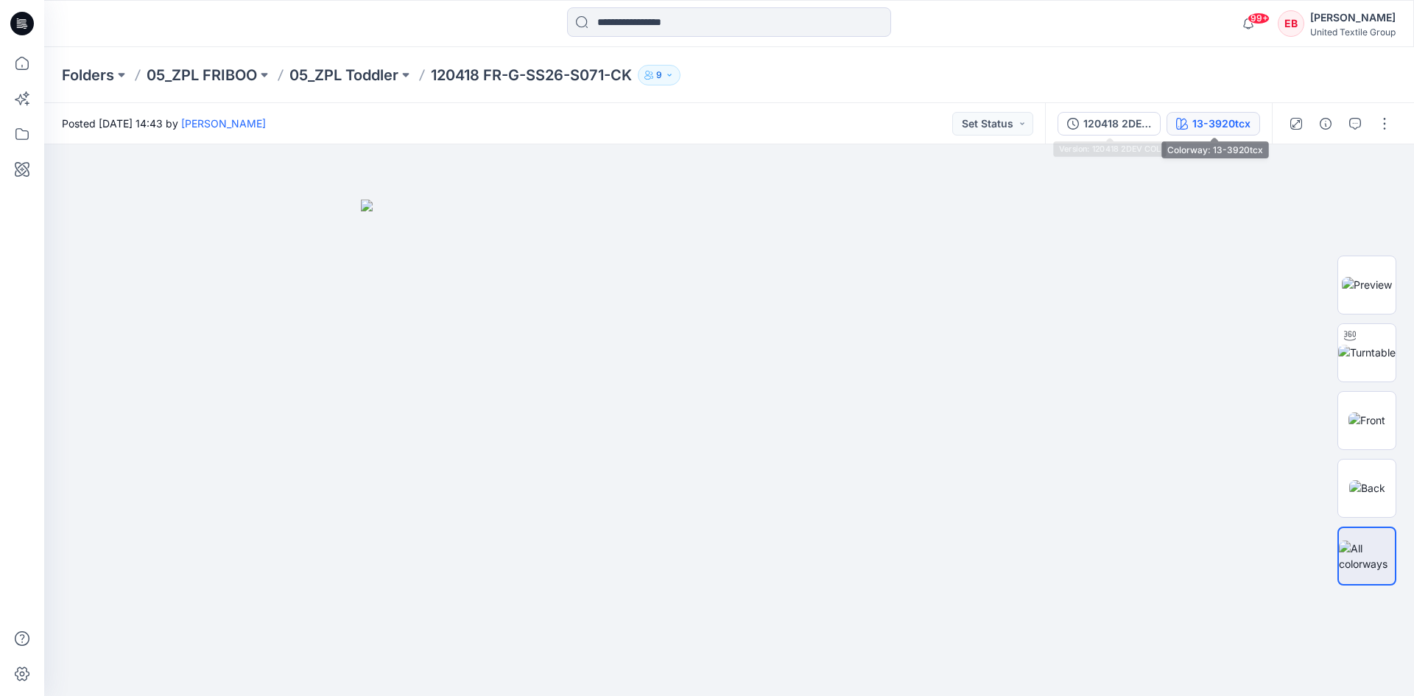
click at [1188, 133] on button "13-3920tcx" at bounding box center [1214, 124] width 94 height 24
